Goal: Task Accomplishment & Management: Manage account settings

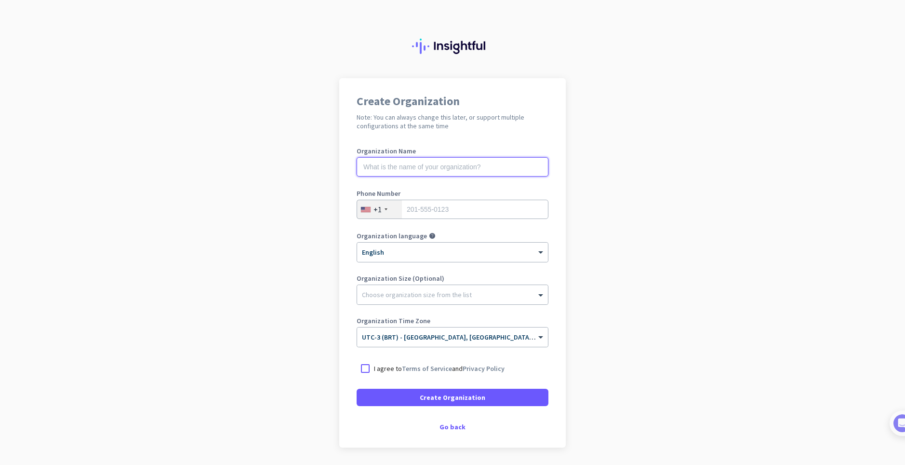
click at [409, 168] on input "text" at bounding box center [453, 166] width 192 height 19
click at [420, 172] on input "text" at bounding box center [453, 166] width 192 height 19
paste input "Mercor"
type input "Mercor"
click at [428, 209] on input "tel" at bounding box center [453, 209] width 192 height 19
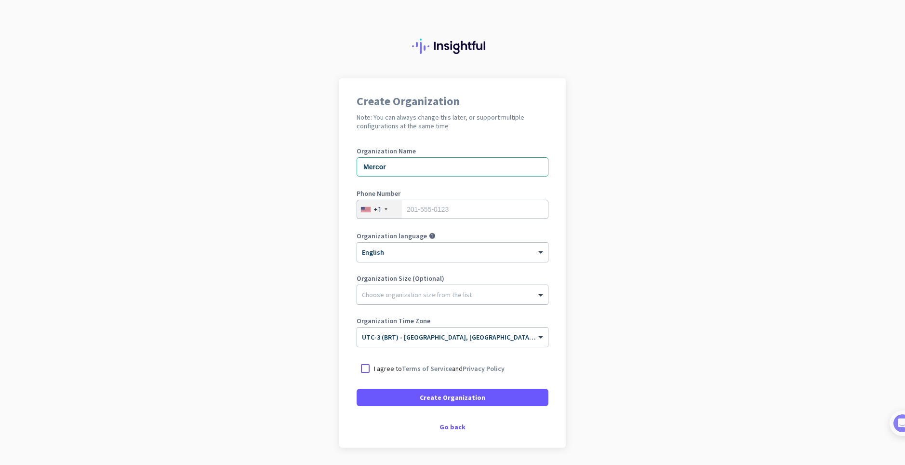
click at [382, 203] on div "+1" at bounding box center [379, 209] width 45 height 18
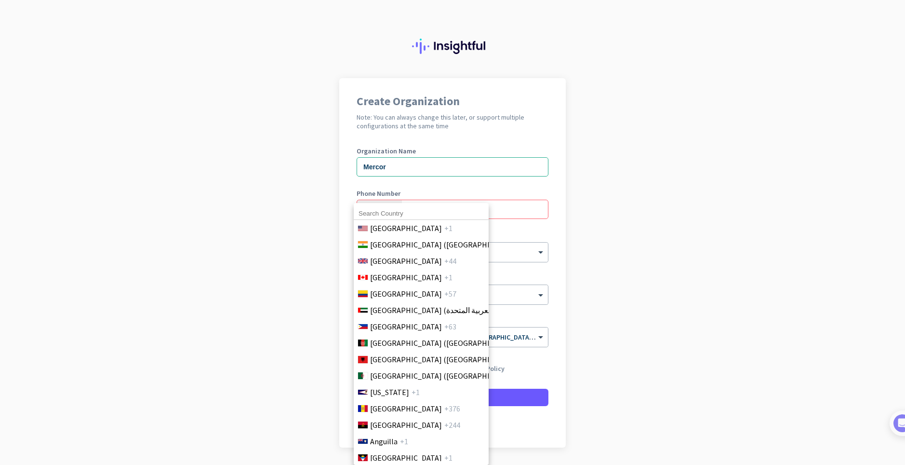
click at [382, 206] on div "[GEOGRAPHIC_DATA] +1 [GEOGRAPHIC_DATA] ([GEOGRAPHIC_DATA]) +91 [GEOGRAPHIC_DATA…" at bounding box center [421, 334] width 135 height 262
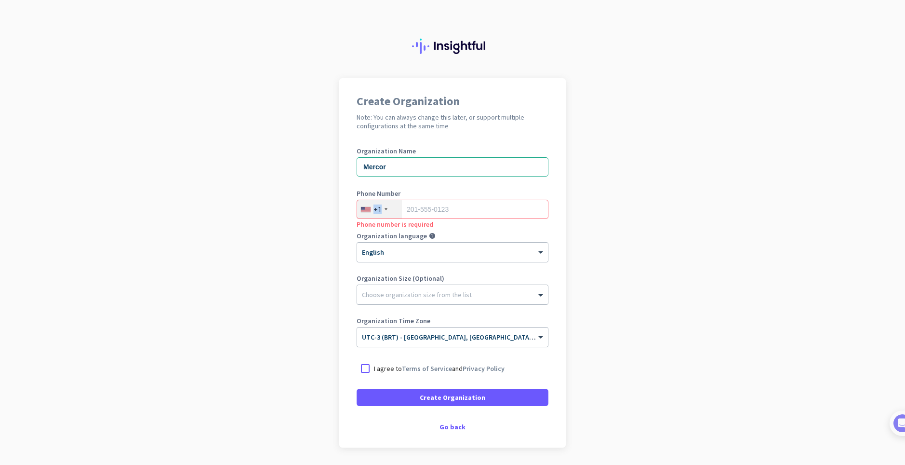
click at [382, 207] on div "+1" at bounding box center [379, 209] width 45 height 18
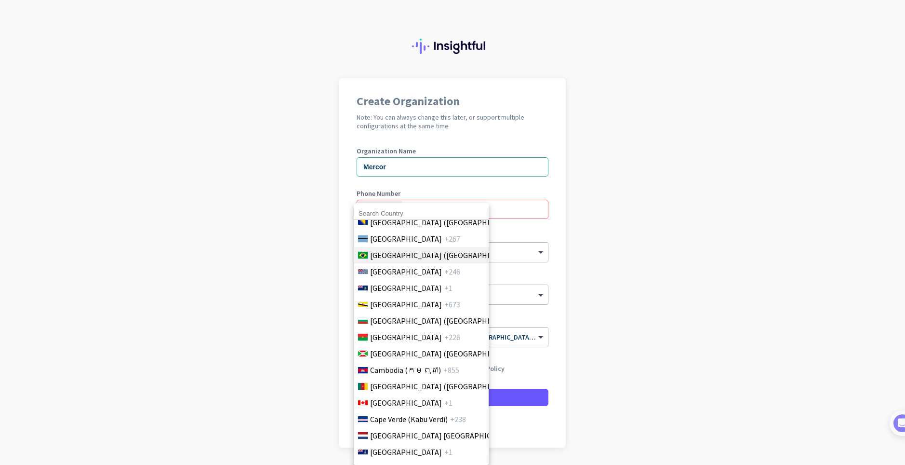
scroll to position [482, 0]
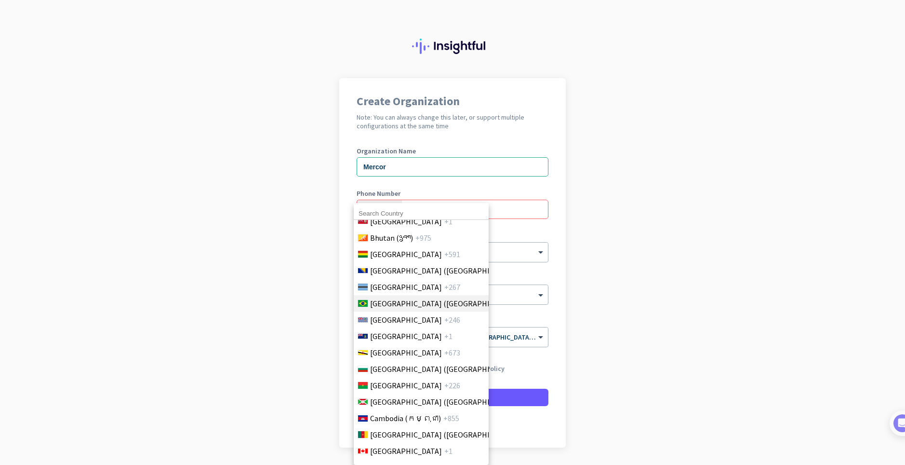
click at [394, 304] on span "[GEOGRAPHIC_DATA] ([GEOGRAPHIC_DATA])" at bounding box center [445, 303] width 150 height 12
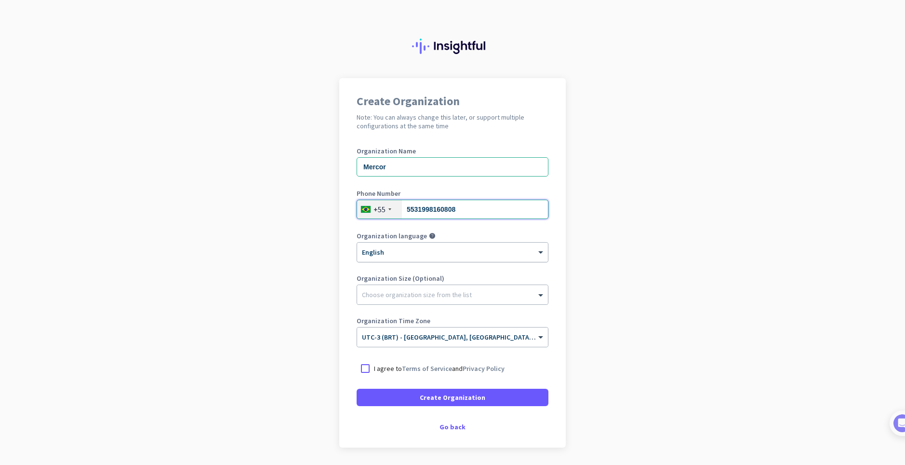
type input "5531998160808"
click at [425, 247] on div at bounding box center [452, 249] width 191 height 8
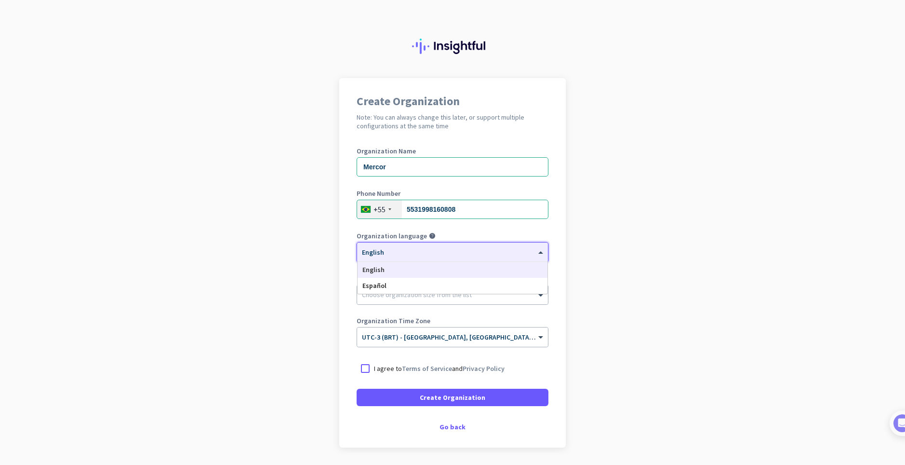
click at [394, 268] on div "English" at bounding box center [453, 270] width 190 height 16
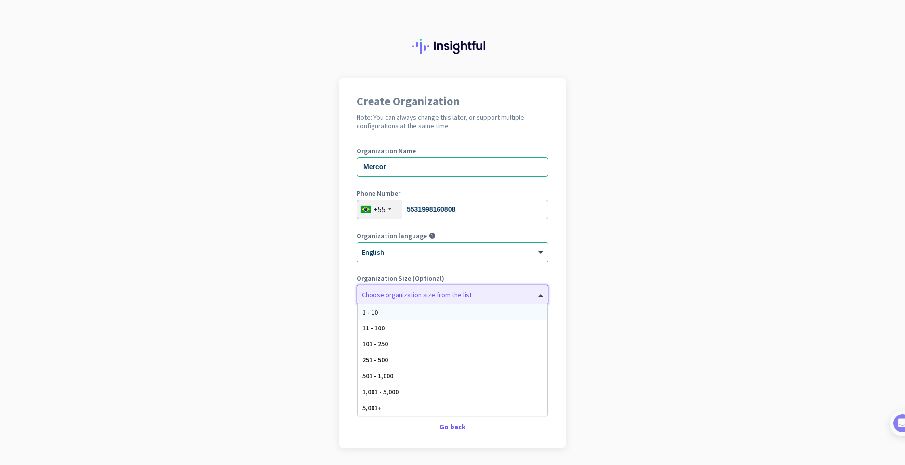
click at [389, 294] on div at bounding box center [452, 292] width 191 height 10
click at [401, 295] on div at bounding box center [452, 292] width 191 height 10
click at [400, 295] on div at bounding box center [452, 292] width 191 height 10
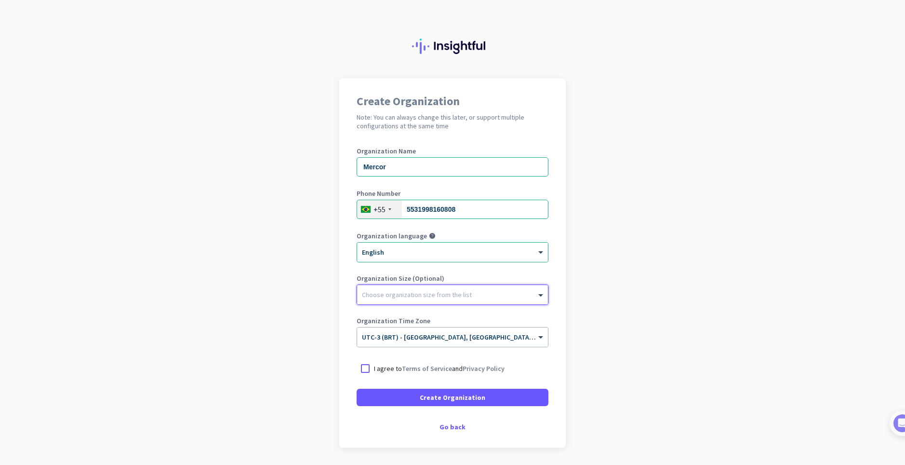
scroll to position [31, 0]
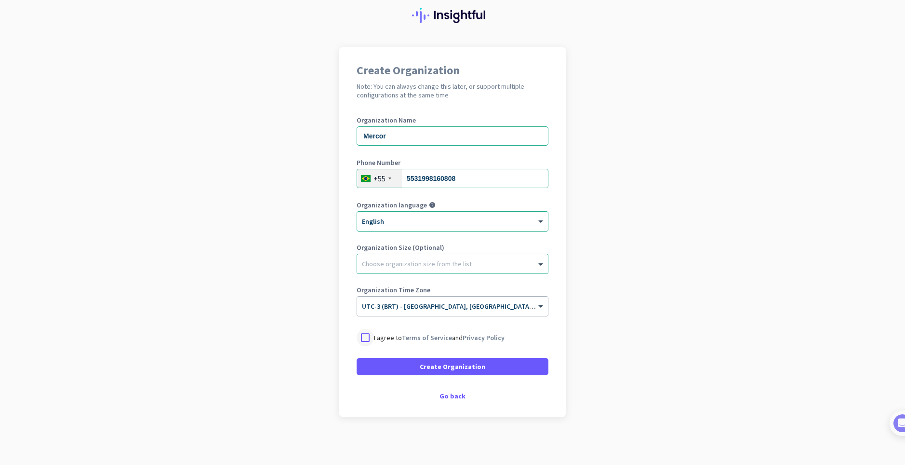
click at [370, 336] on div at bounding box center [365, 337] width 17 height 17
click at [463, 368] on span "Create Organization" at bounding box center [453, 366] width 66 height 10
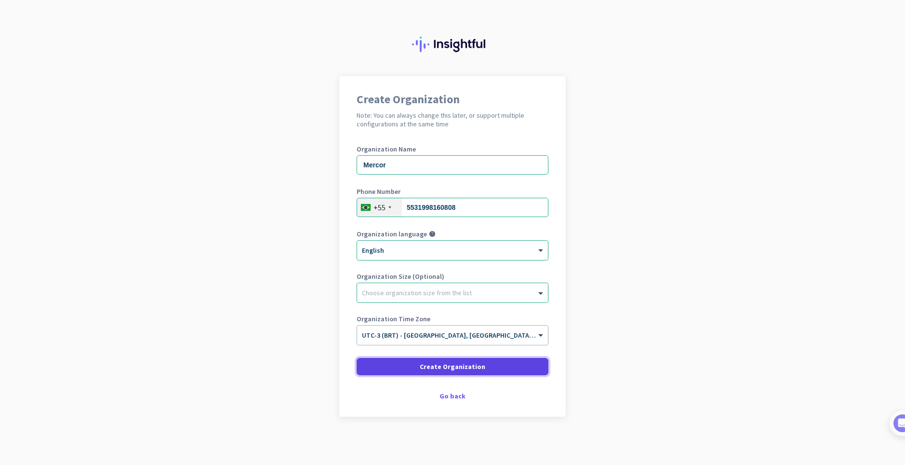
scroll to position [2, 0]
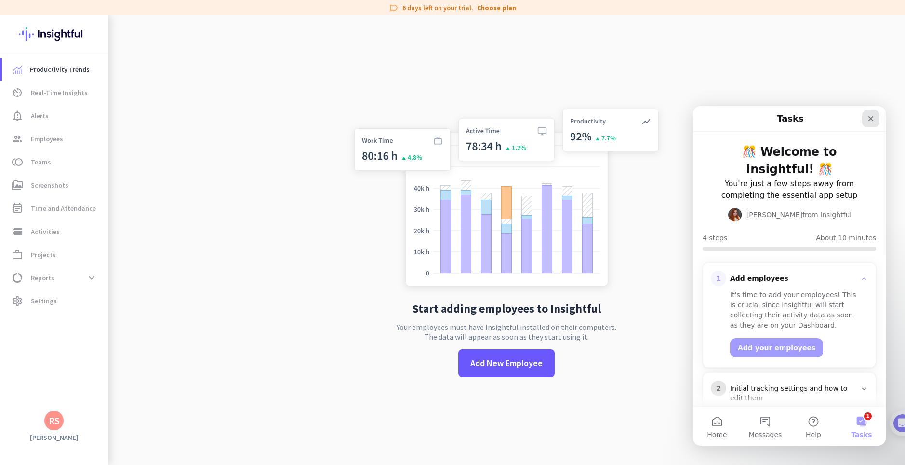
click at [871, 118] on icon "Close" at bounding box center [871, 119] width 8 height 8
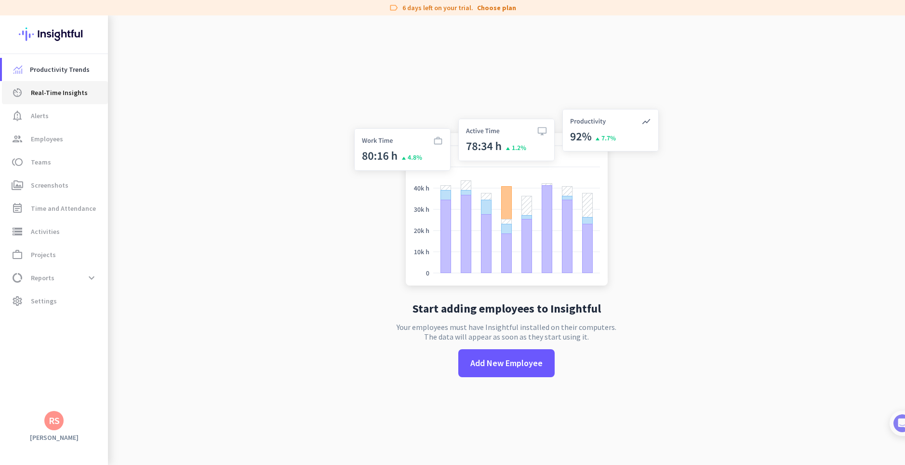
click at [73, 93] on span "Real-Time Insights" at bounding box center [59, 93] width 57 height 12
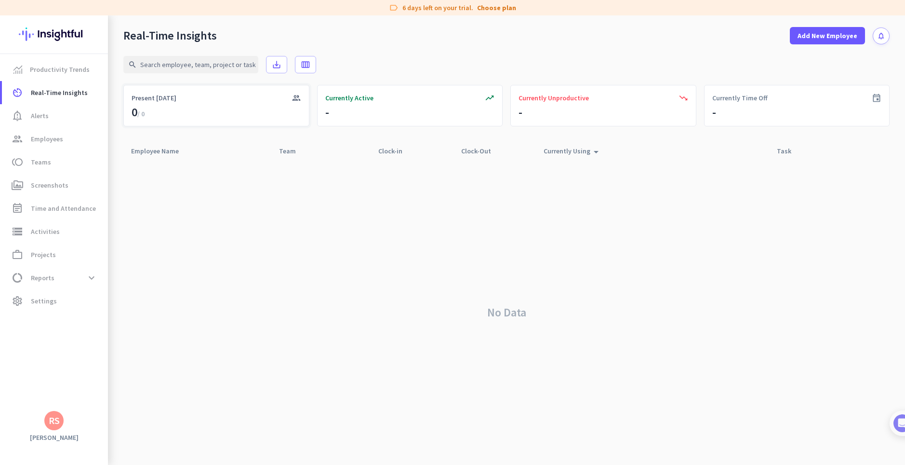
click at [221, 110] on div "group Present [DATE] 0 / 0" at bounding box center [216, 105] width 186 height 41
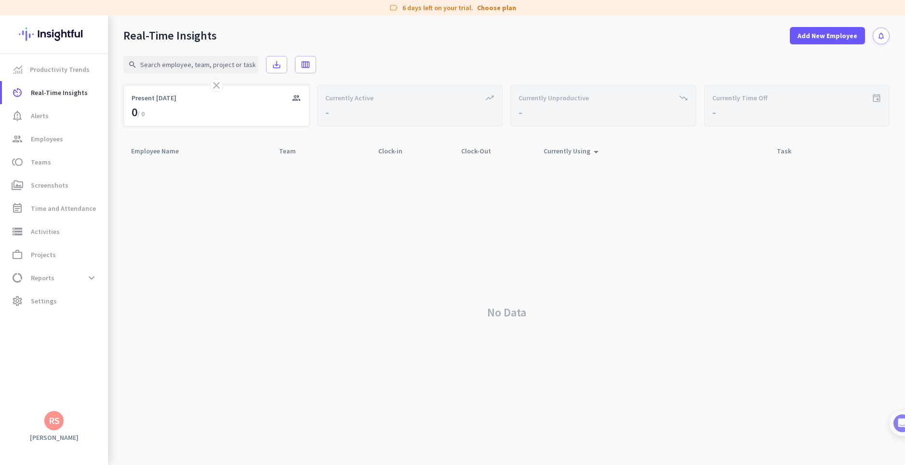
click at [265, 115] on div "close group Present [DATE] 0 / 0" at bounding box center [216, 105] width 186 height 41
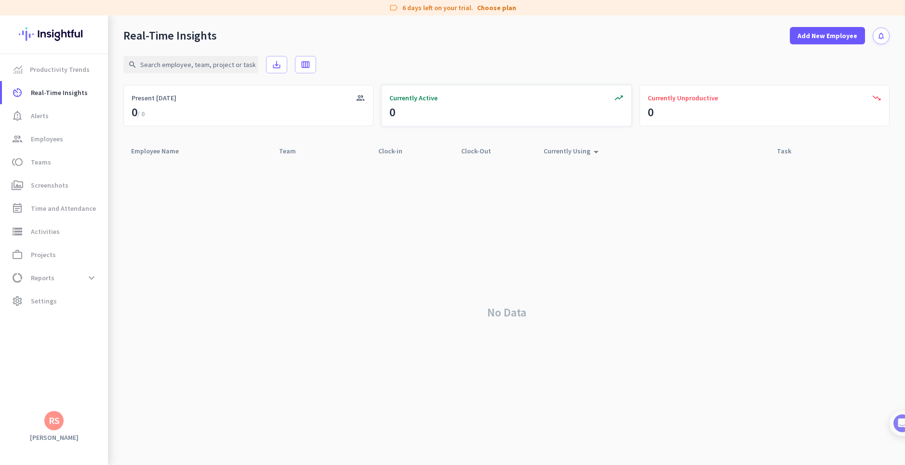
click at [363, 105] on div "group Present [DATE] 0 / 0" at bounding box center [248, 105] width 250 height 41
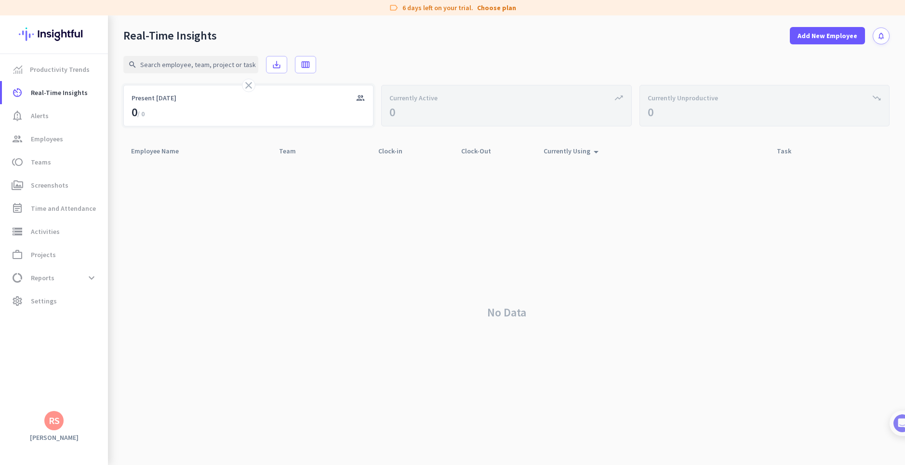
click at [294, 106] on div "close group Present [DATE] 0 / 0" at bounding box center [248, 105] width 250 height 41
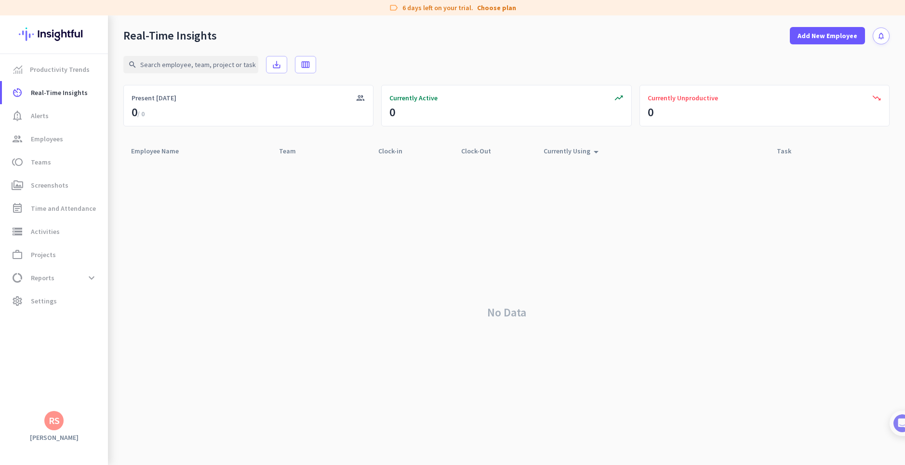
click at [639, 230] on div "No Data" at bounding box center [506, 312] width 766 height 305
click at [60, 40] on img at bounding box center [54, 34] width 70 height 38
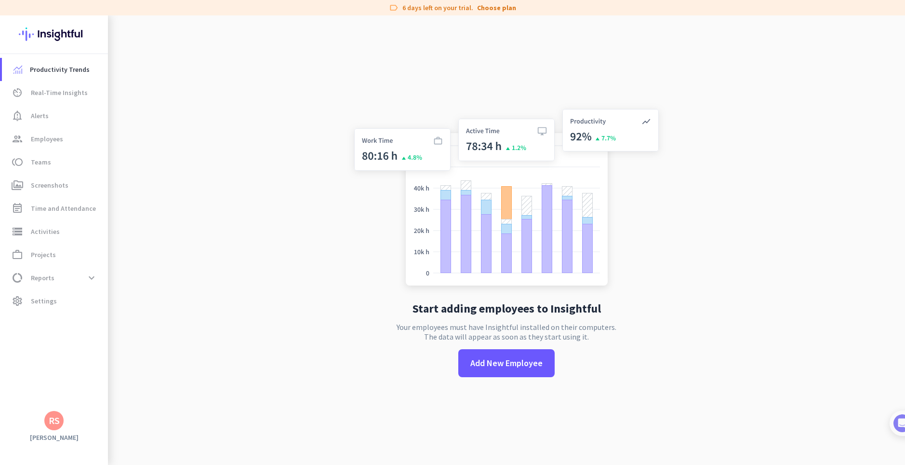
click at [62, 418] on div "RS" at bounding box center [53, 420] width 19 height 19
click at [117, 353] on span "Personal Settings" at bounding box center [105, 350] width 58 height 9
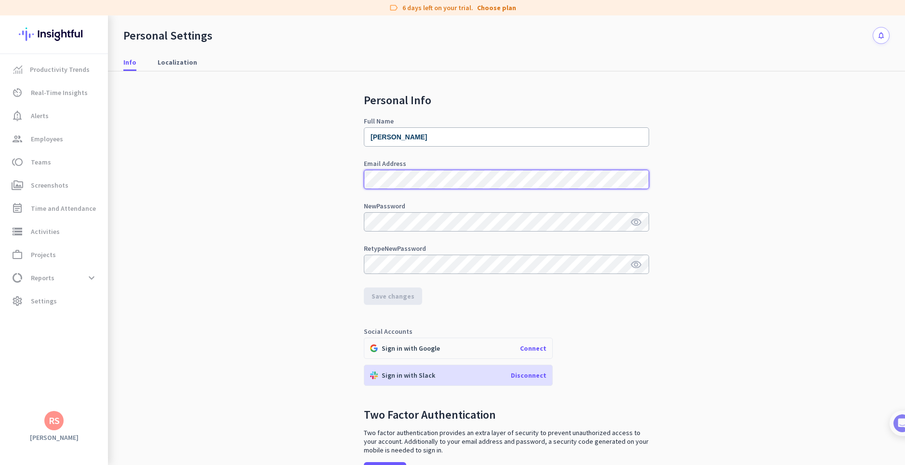
click at [341, 180] on div "Personal Info Full Name [PERSON_NAME] Email Address New Password visibility Ret…" at bounding box center [506, 295] width 766 height 449
click at [633, 221] on icon "visibility" at bounding box center [636, 222] width 12 height 12
click at [396, 298] on span "Save changes" at bounding box center [393, 296] width 43 height 10
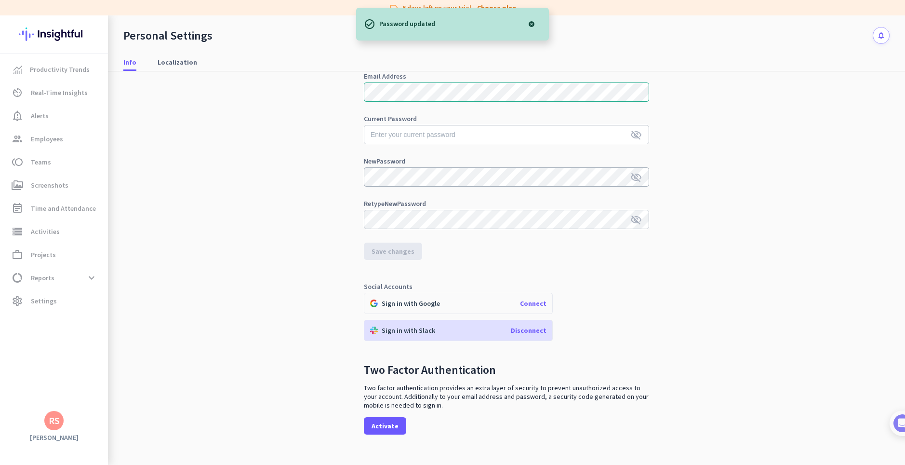
scroll to position [96, 0]
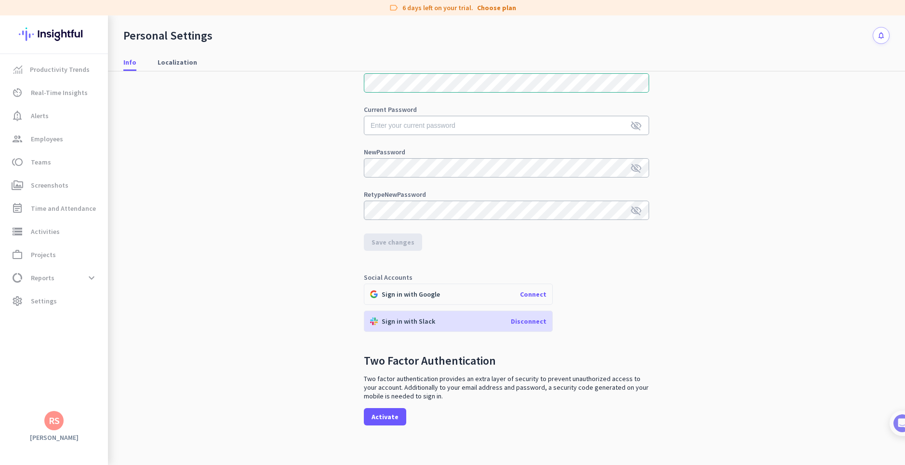
click at [629, 297] on div "Social Accounts Sign in with Google Connect Sign in with Slack Disconnect" at bounding box center [506, 303] width 285 height 58
click at [530, 296] on span "Connect" at bounding box center [533, 294] width 27 height 9
